Goal: Information Seeking & Learning: Learn about a topic

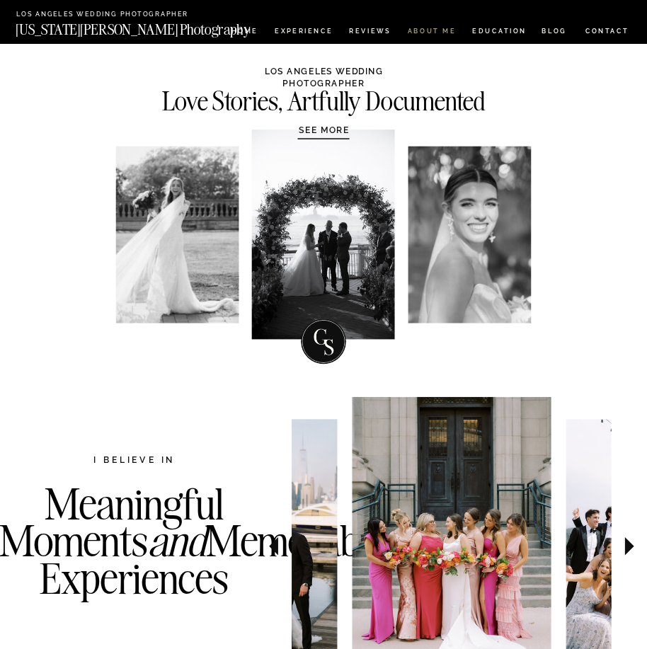
click at [424, 29] on nav "ABOUT ME" at bounding box center [431, 32] width 49 height 9
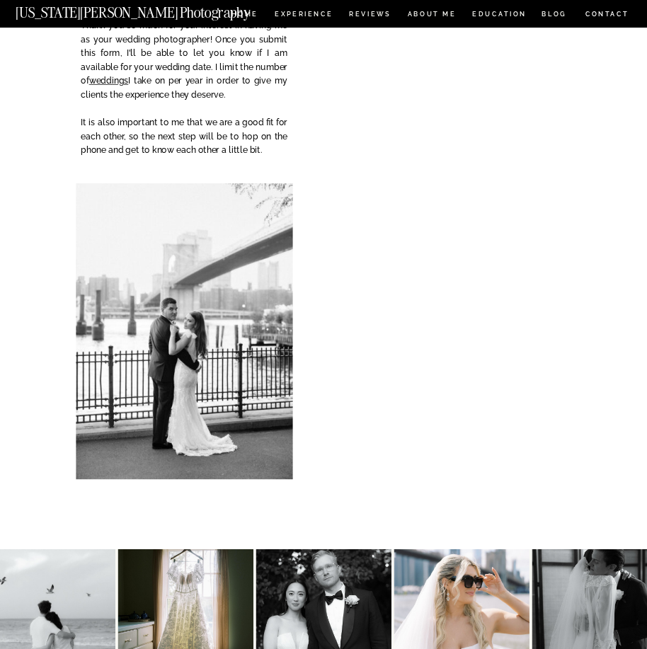
scroll to position [1771, 0]
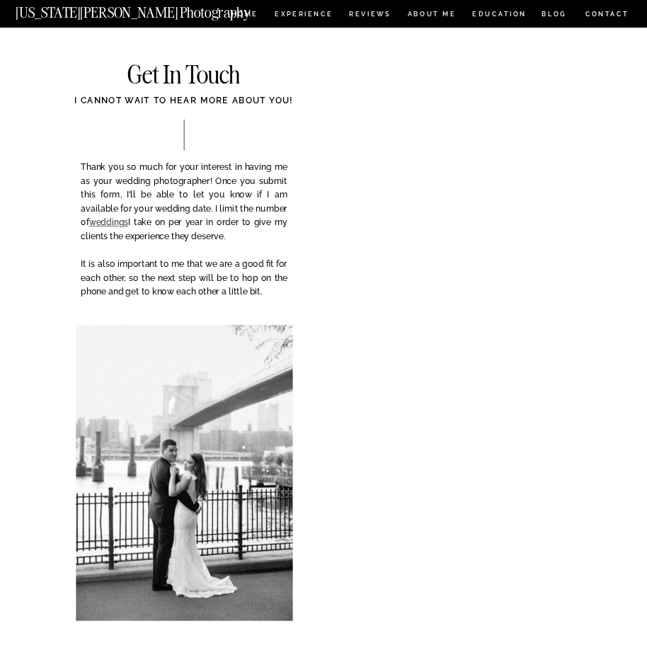
click at [110, 220] on link "weddings" at bounding box center [109, 222] width 40 height 10
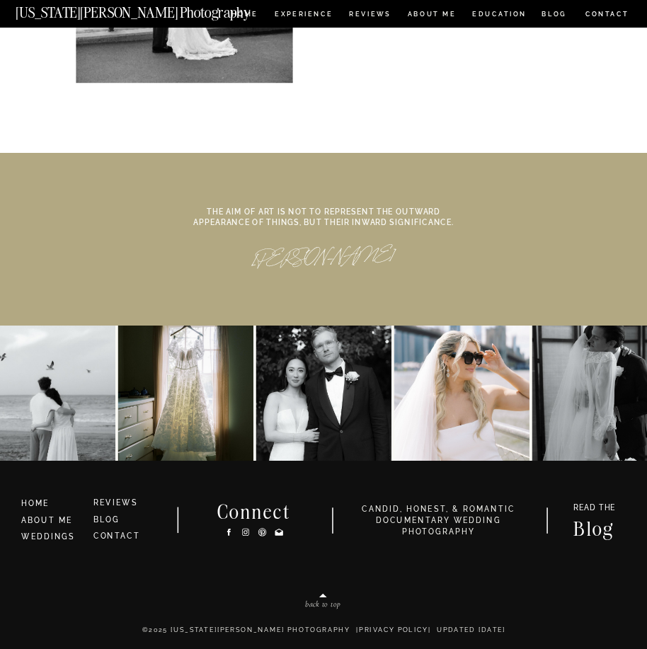
scroll to position [4818, 0]
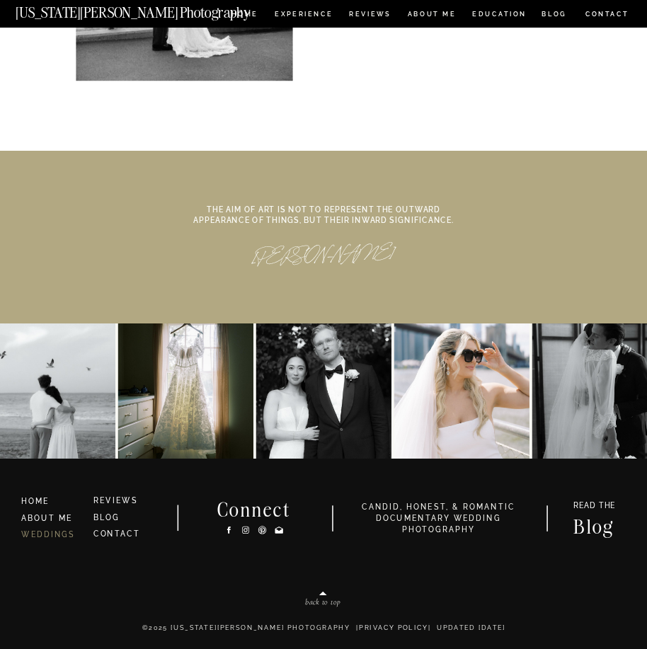
click at [57, 535] on link "WEDDINGS" at bounding box center [48, 535] width 54 height 8
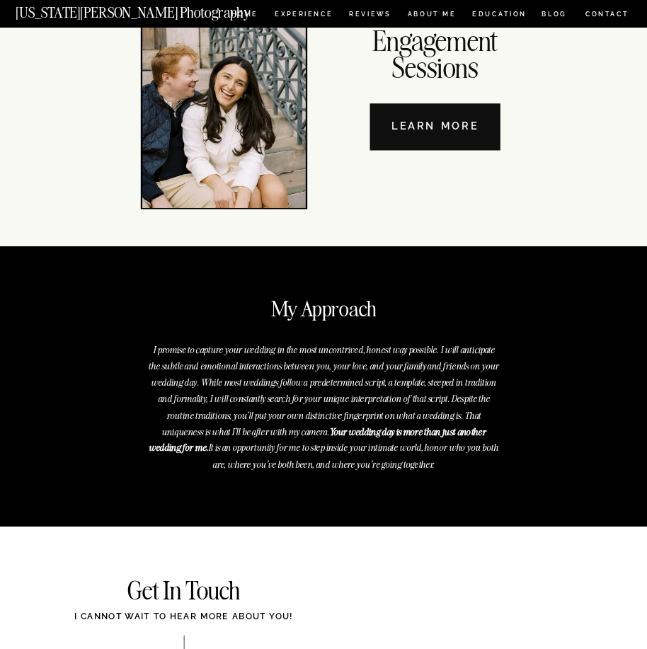
scroll to position [3756, 0]
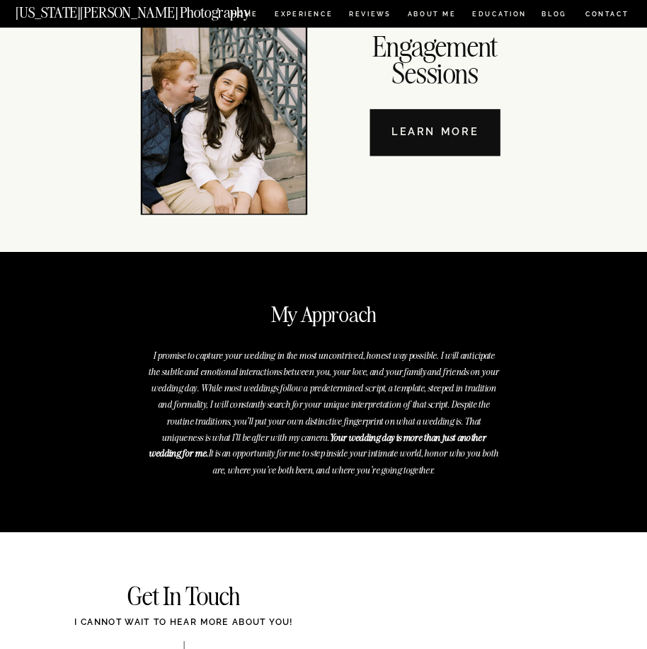
scroll to position [4818, 0]
